Goal: Task Accomplishment & Management: Complete application form

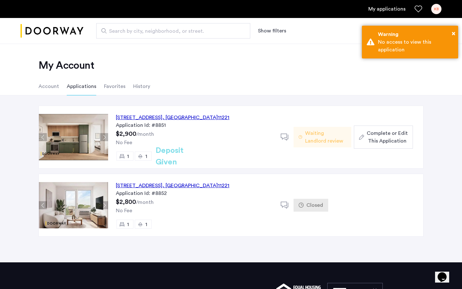
click at [391, 138] on span "Complete or Edit This Application" at bounding box center [387, 136] width 41 height 15
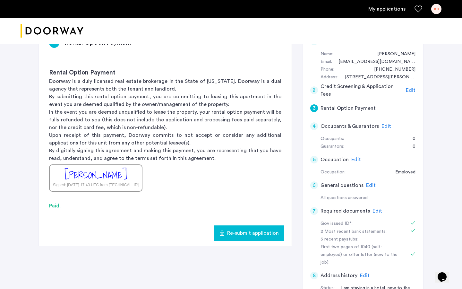
scroll to position [55, 0]
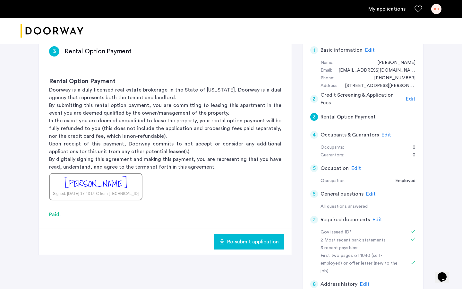
click at [138, 181] on div "[PERSON_NAME] Signed: [DATE] 17:43 UTC from [TECHNICAL_ID]" at bounding box center [95, 186] width 93 height 27
click at [99, 198] on div "[PERSON_NAME] Signed: [DATE] 17:43 UTC from [TECHNICAL_ID]" at bounding box center [95, 186] width 93 height 27
click at [127, 124] on p "In the event you are deemed unqualified to lease the property, your rental opti…" at bounding box center [165, 128] width 232 height 23
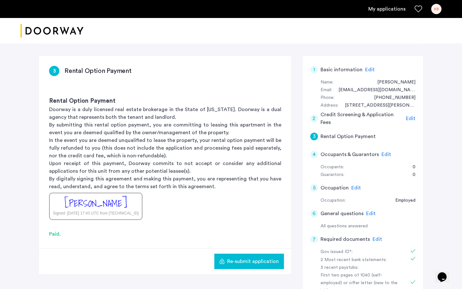
scroll to position [35, 0]
click at [414, 117] on span "Edit" at bounding box center [411, 118] width 10 height 5
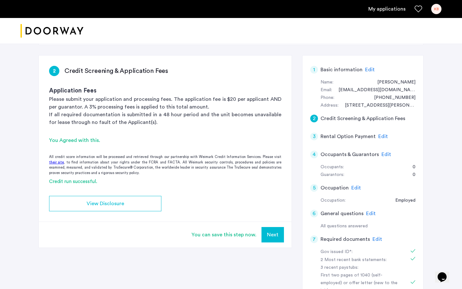
click at [367, 70] on span "Edit" at bounding box center [370, 69] width 10 height 5
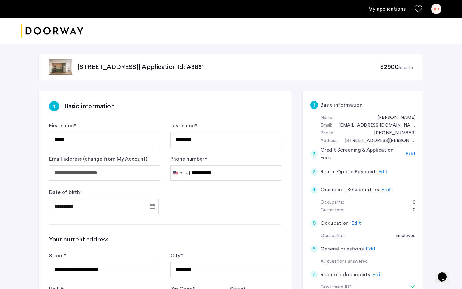
scroll to position [0, 0]
click at [410, 154] on span "Edit" at bounding box center [411, 153] width 10 height 5
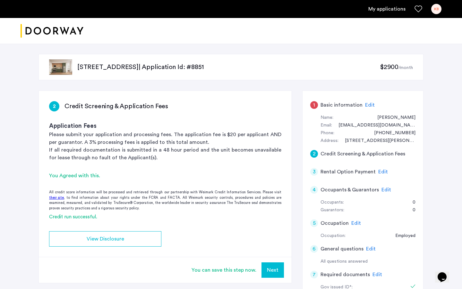
click at [382, 173] on span "Edit" at bounding box center [383, 171] width 10 height 5
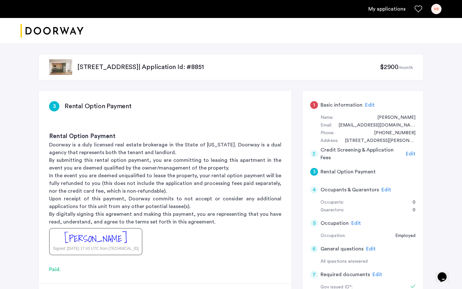
click at [366, 106] on span "Edit" at bounding box center [370, 104] width 10 height 5
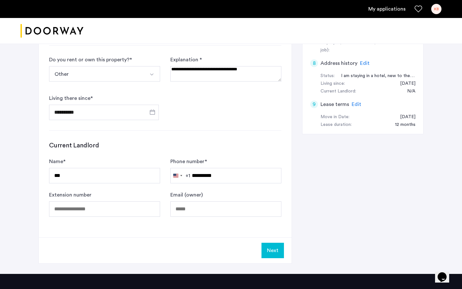
scroll to position [276, 0]
click at [272, 254] on button "Next" at bounding box center [273, 250] width 22 height 15
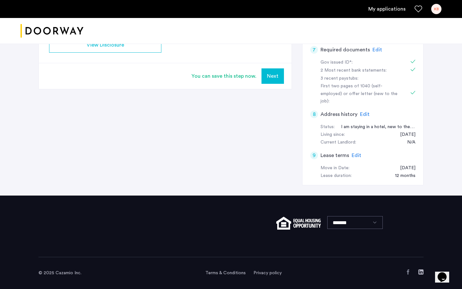
scroll to position [0, 0]
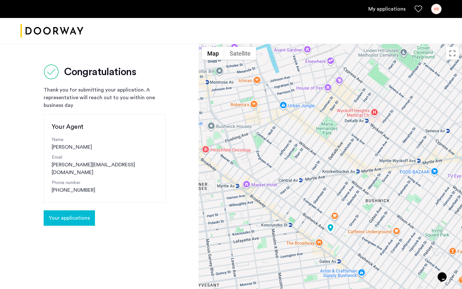
click at [80, 214] on span "Your applications" at bounding box center [69, 218] width 41 height 8
